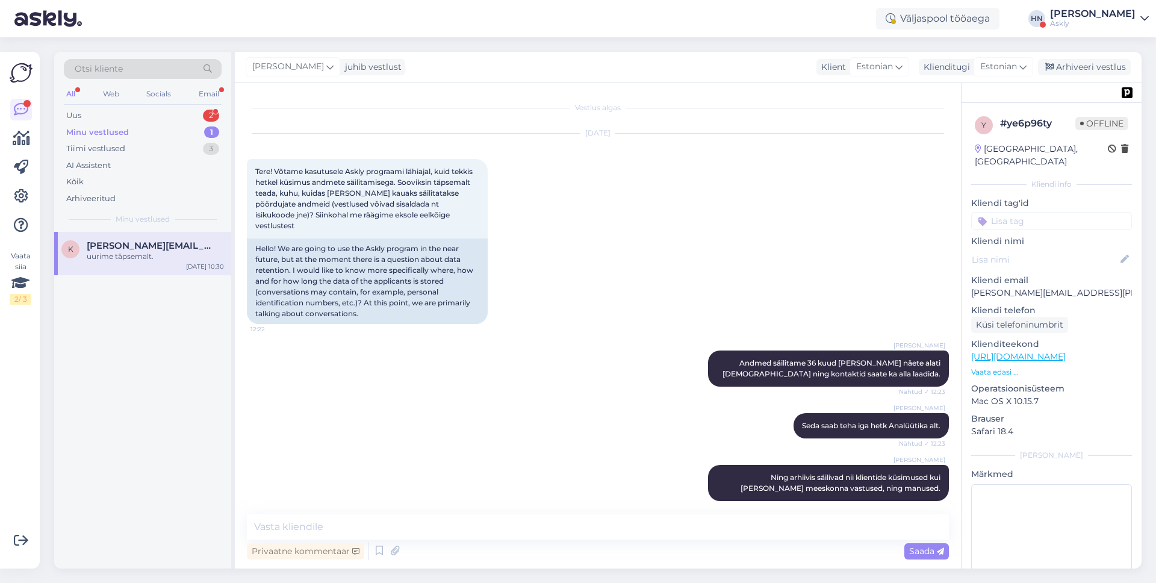
scroll to position [3866, 0]
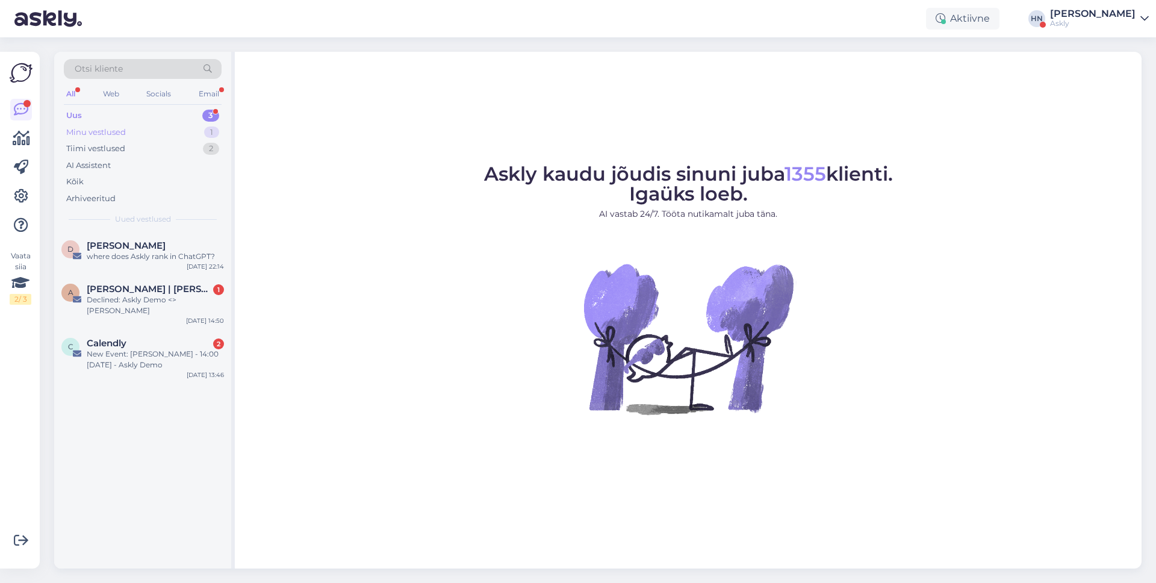
click at [192, 131] on div "Minu vestlused 1" at bounding box center [143, 132] width 158 height 17
